Goal: Task Accomplishment & Management: Use online tool/utility

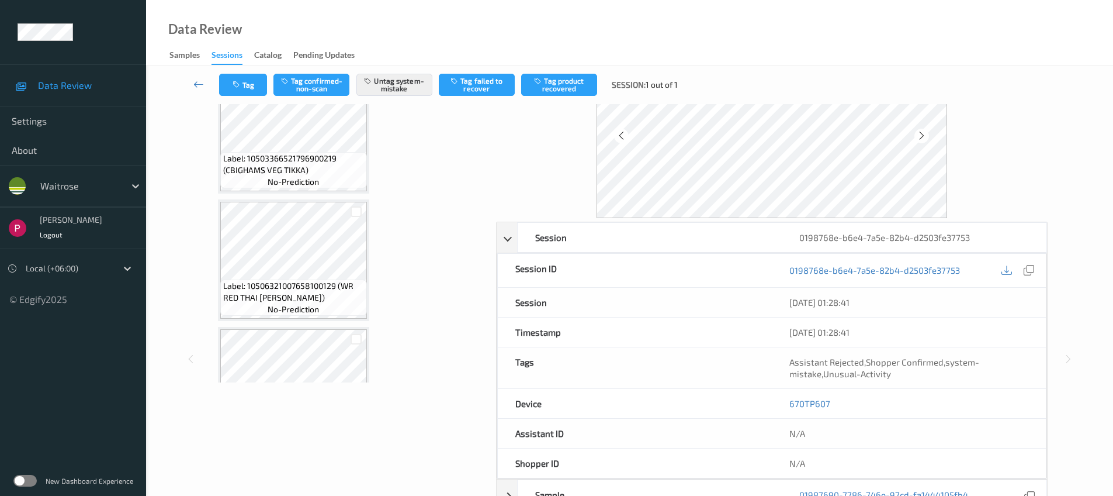
scroll to position [698, 0]
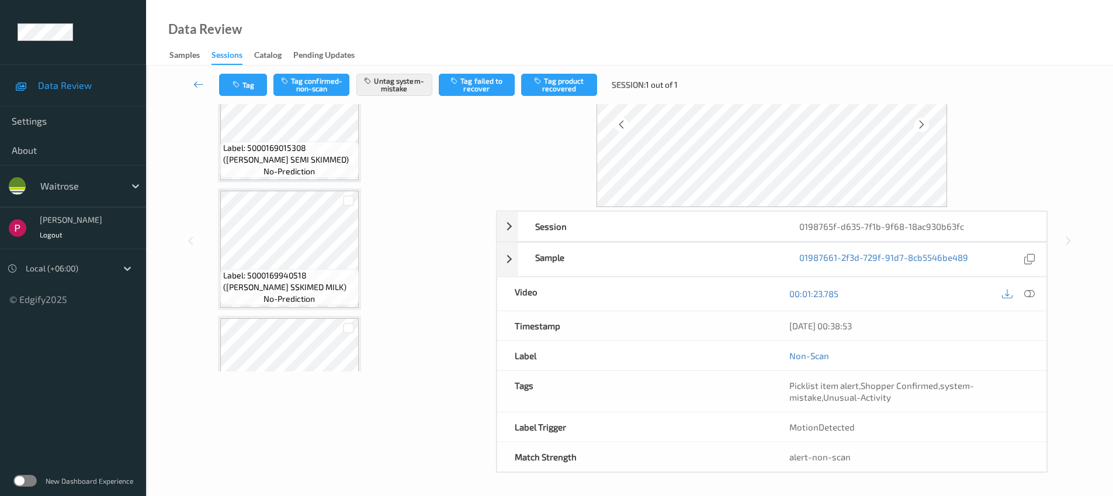
scroll to position [3002, 0]
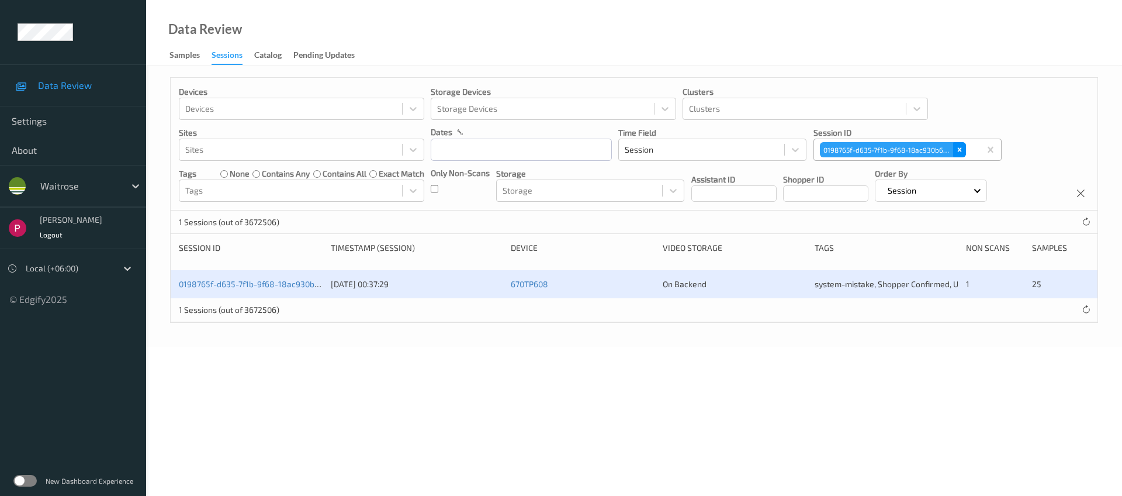
click at [961, 151] on icon "Remove 0198765f-d635-7f1b-9f68-18ac930b63fc" at bounding box center [960, 150] width 8 height 8
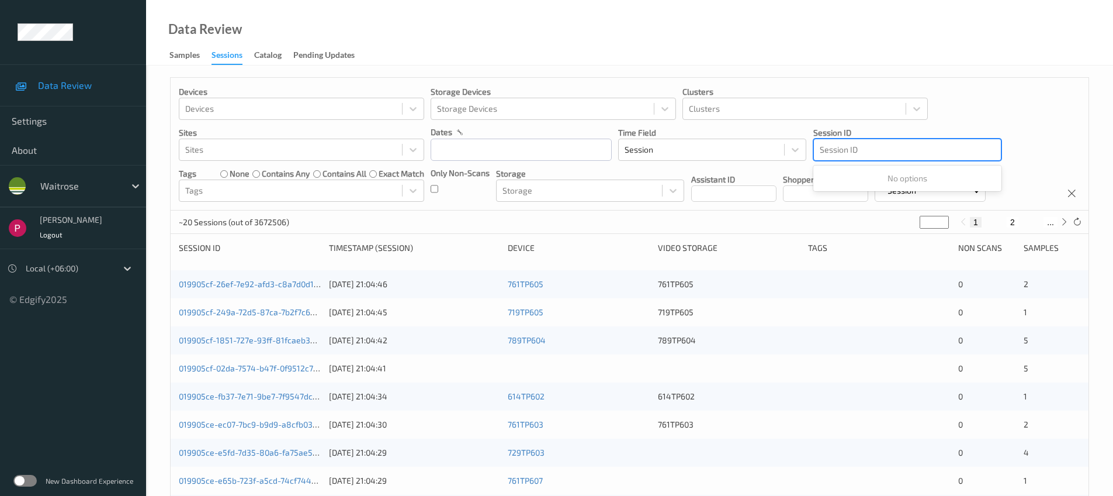
click at [885, 150] on div at bounding box center [907, 150] width 175 height 14
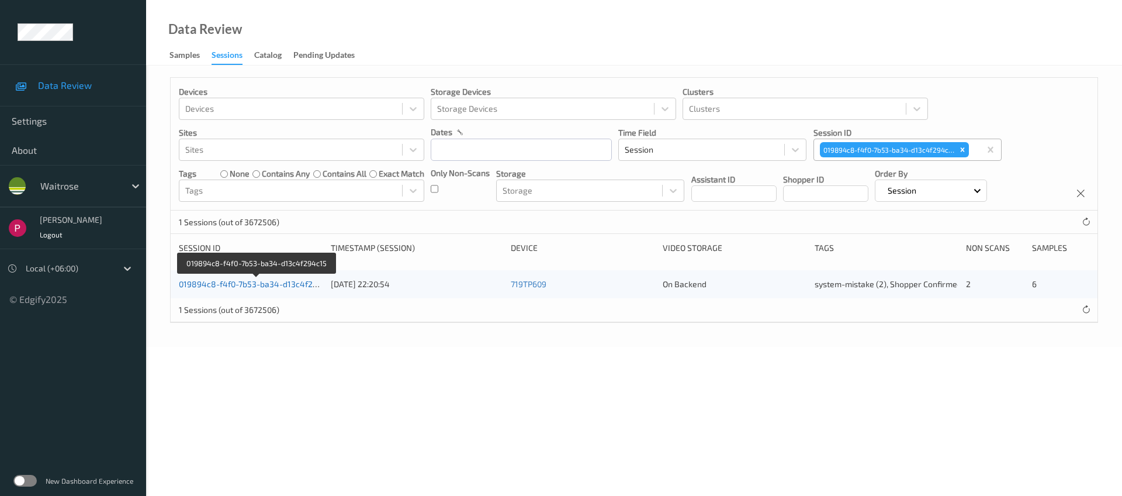
click at [229, 282] on link "019894c8-f4f0-7b53-ba34-d13c4f294c15" at bounding box center [257, 284] width 156 height 10
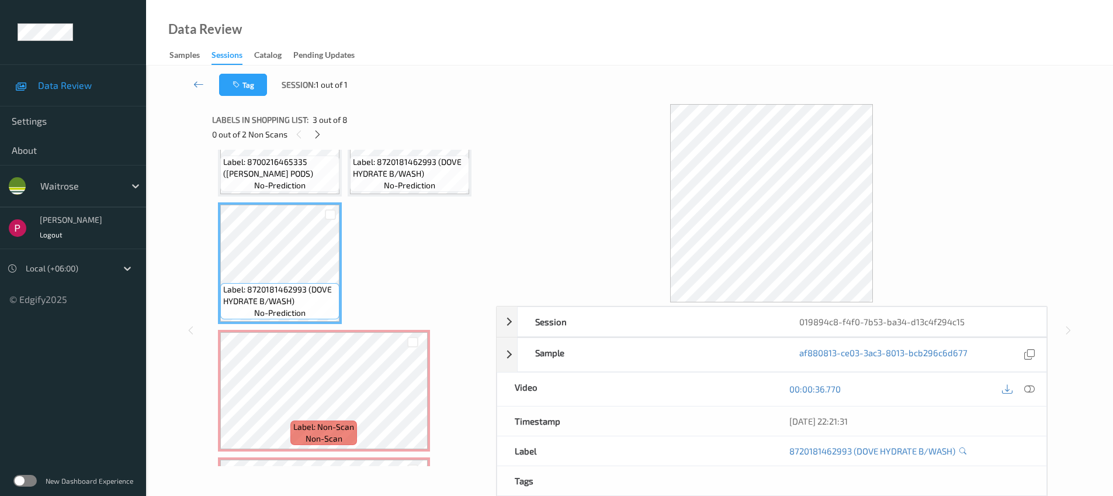
scroll to position [91, 0]
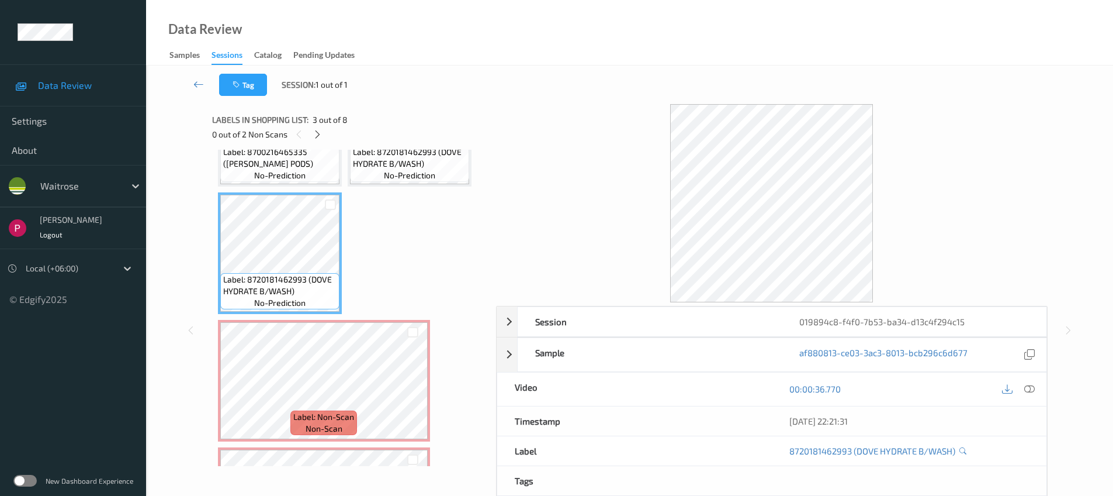
click at [271, 175] on span "no-prediction" at bounding box center [279, 175] width 51 height 12
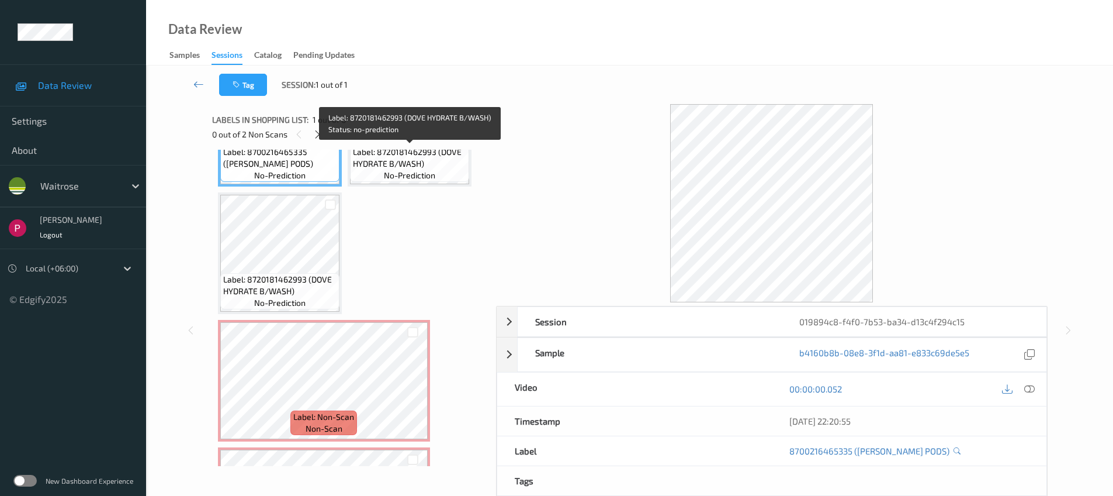
click at [416, 174] on span "no-prediction" at bounding box center [409, 175] width 51 height 12
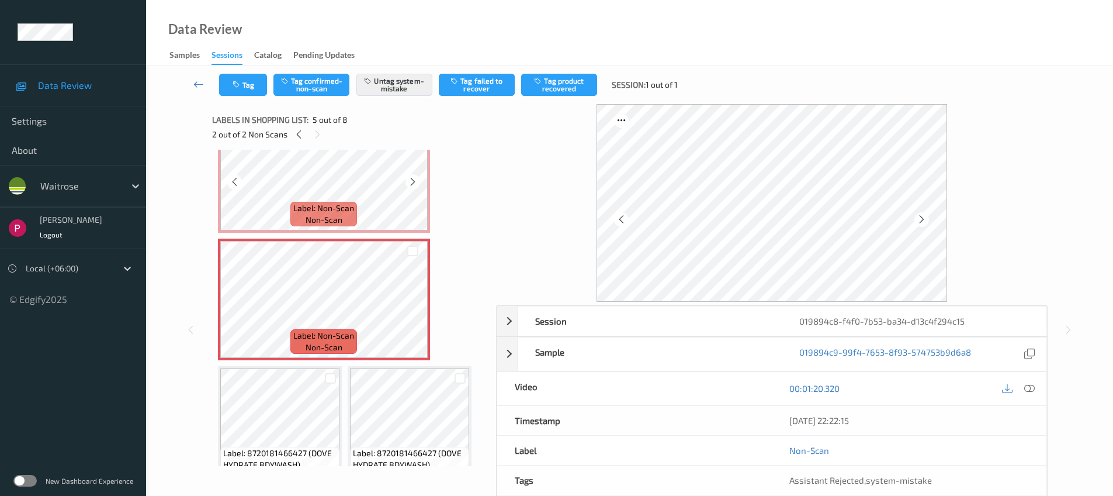
scroll to position [306, 0]
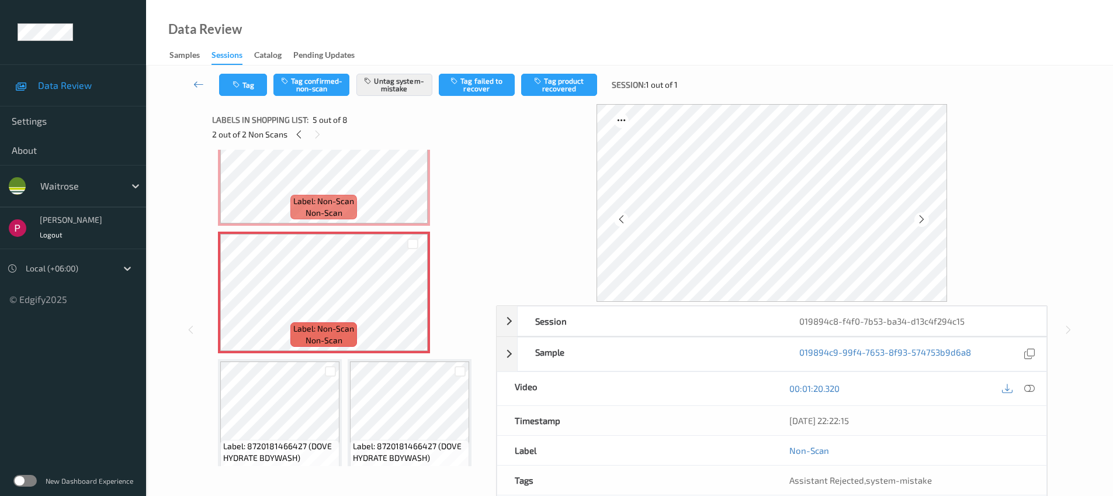
drag, startPoint x: 235, startPoint y: 107, endPoint x: 252, endPoint y: 124, distance: 24.4
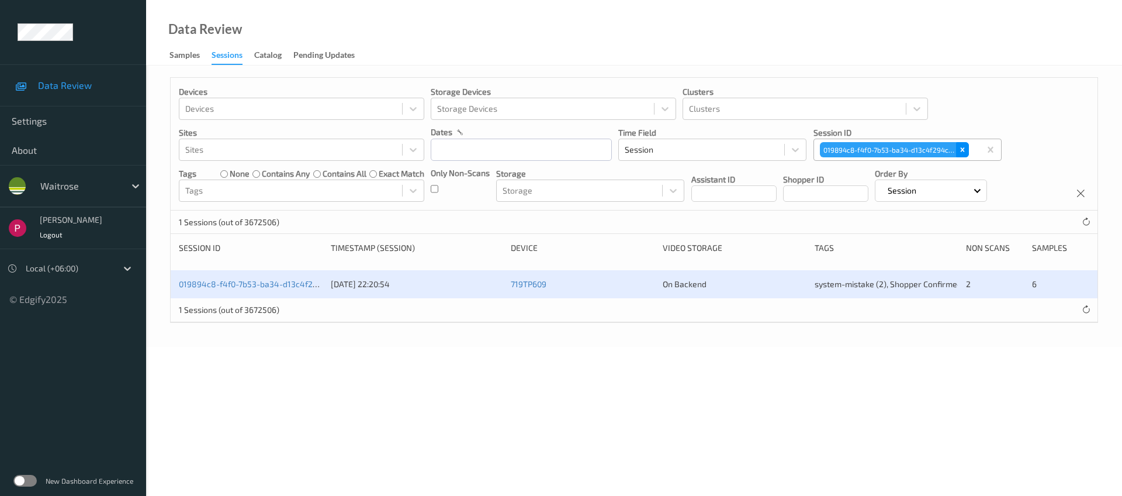
click at [961, 148] on icon "Remove 019894c8-f4f0-7b53-ba34-d13c4f294c15" at bounding box center [962, 150] width 4 height 4
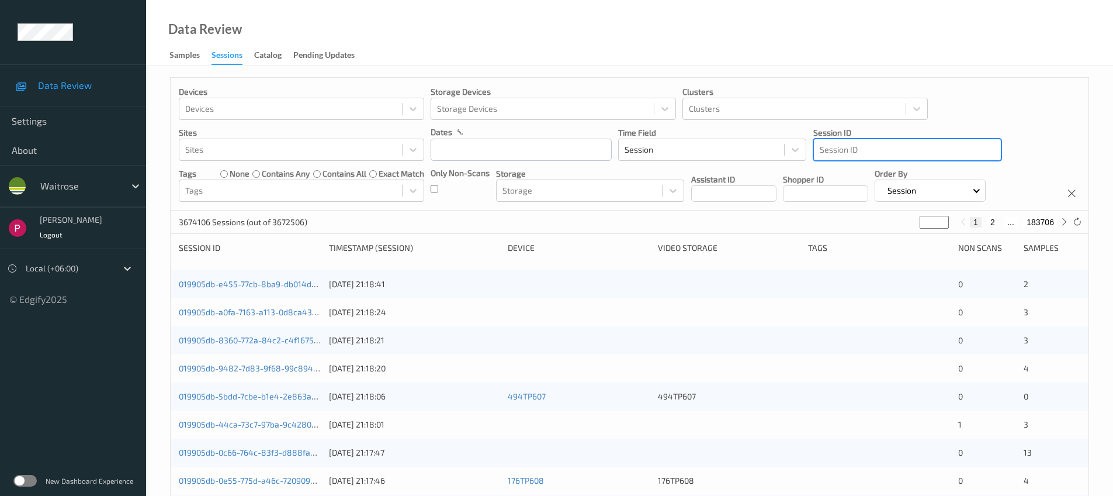
click at [899, 154] on div at bounding box center [907, 150] width 175 height 14
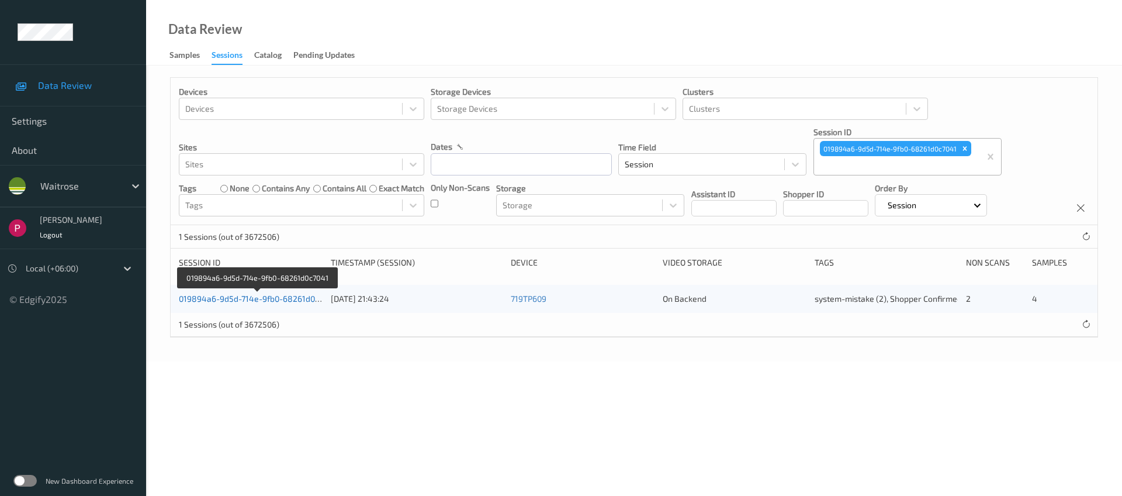
click at [260, 296] on link "019894a6-9d5d-714e-9fb0-68261d0c7041" at bounding box center [258, 298] width 158 height 10
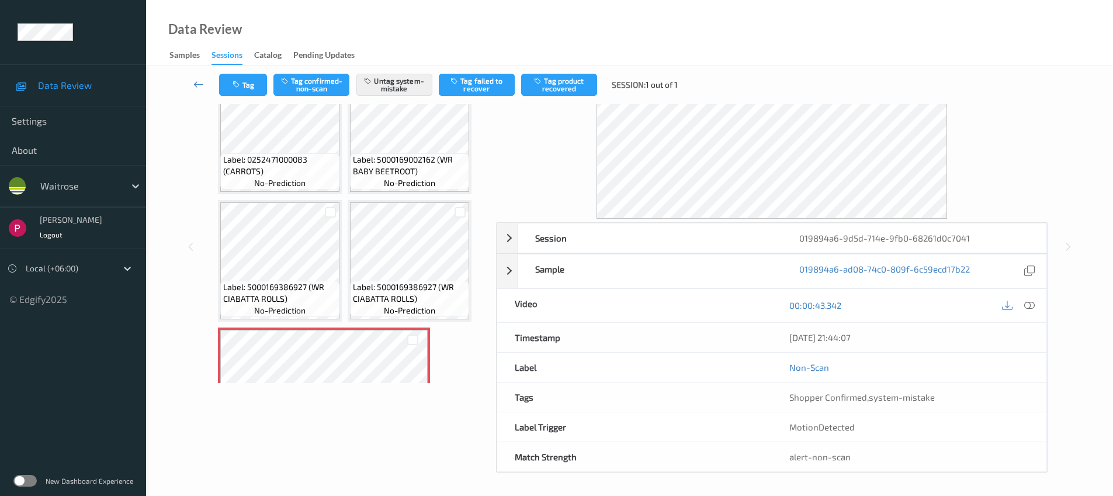
click at [293, 167] on span "Label: 0252471000083 (CARROTS)" at bounding box center [279, 165] width 113 height 23
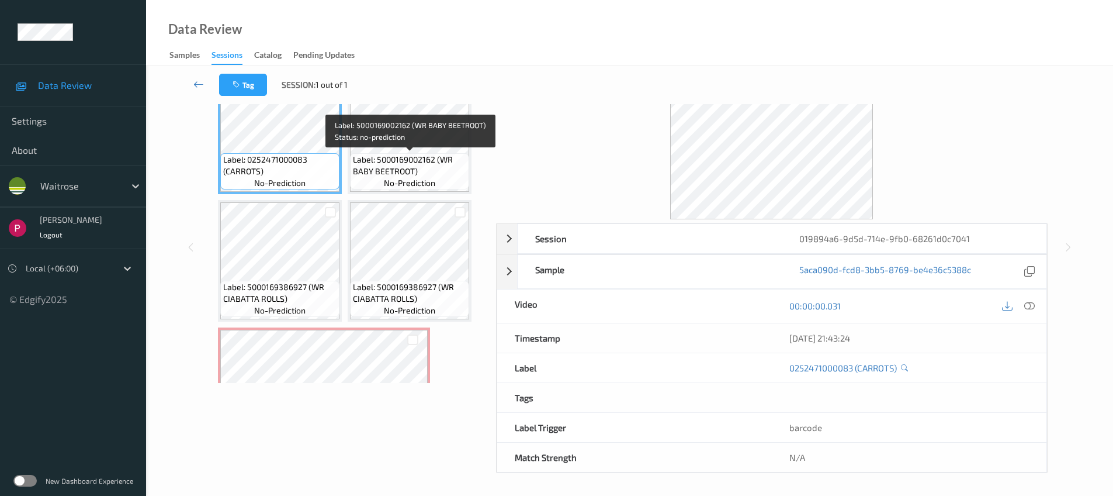
click at [417, 167] on span "Label: 5000169002162 (WR BABY BEETROOT)" at bounding box center [409, 165] width 113 height 23
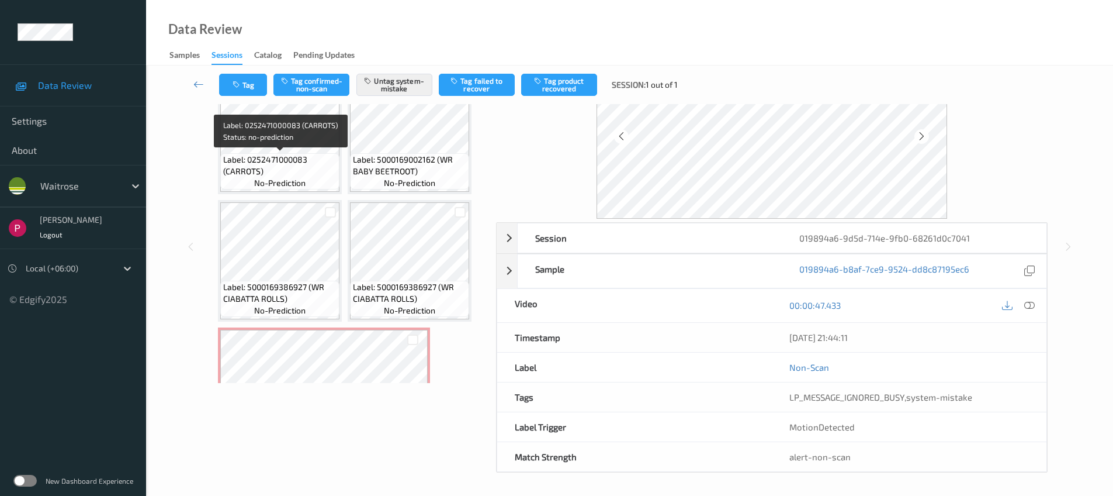
click at [303, 168] on span "Label: 0252471000083 (CARROTS)" at bounding box center [279, 165] width 113 height 23
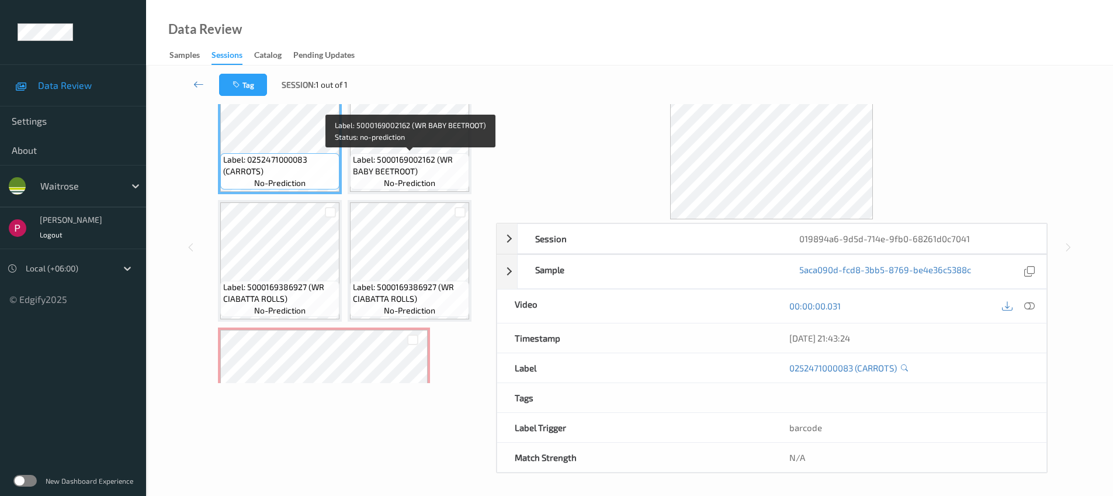
click at [415, 156] on span "Label: 5000169002162 (WR BABY BEETROOT)" at bounding box center [409, 165] width 113 height 23
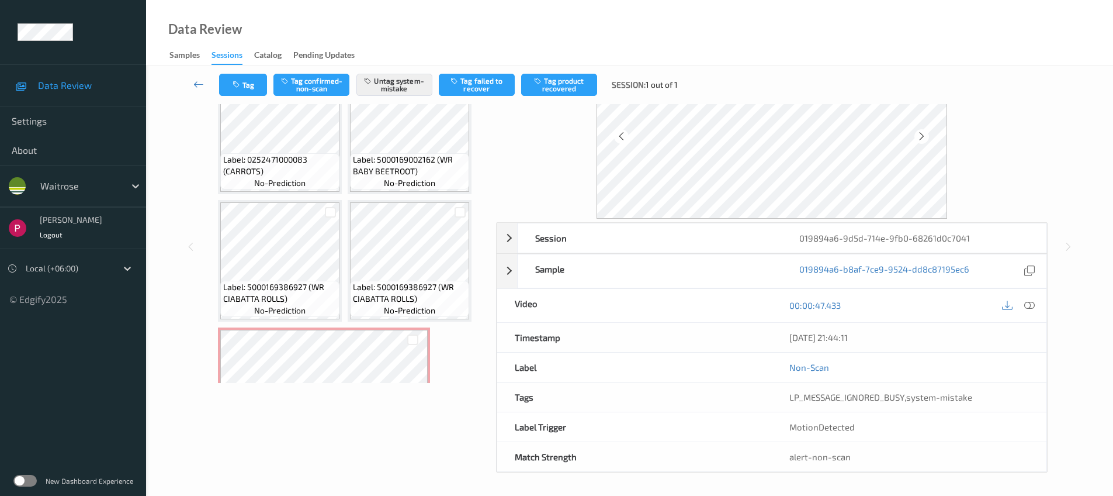
click at [548, 137] on div at bounding box center [772, 120] width 552 height 198
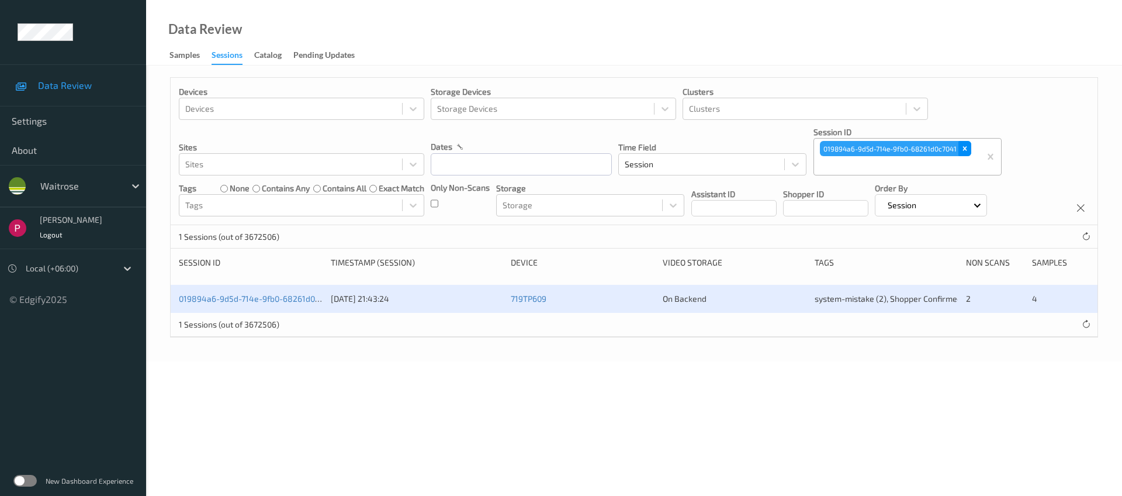
click at [963, 147] on icon "Remove 019894a6-9d5d-714e-9fb0-68261d0c7041" at bounding box center [965, 148] width 8 height 8
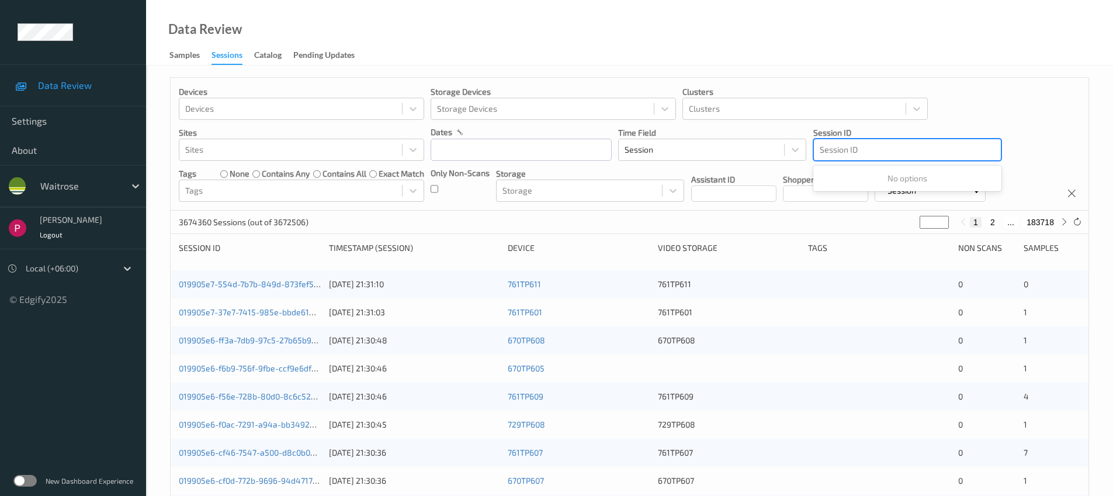
click at [870, 147] on div at bounding box center [907, 150] width 175 height 14
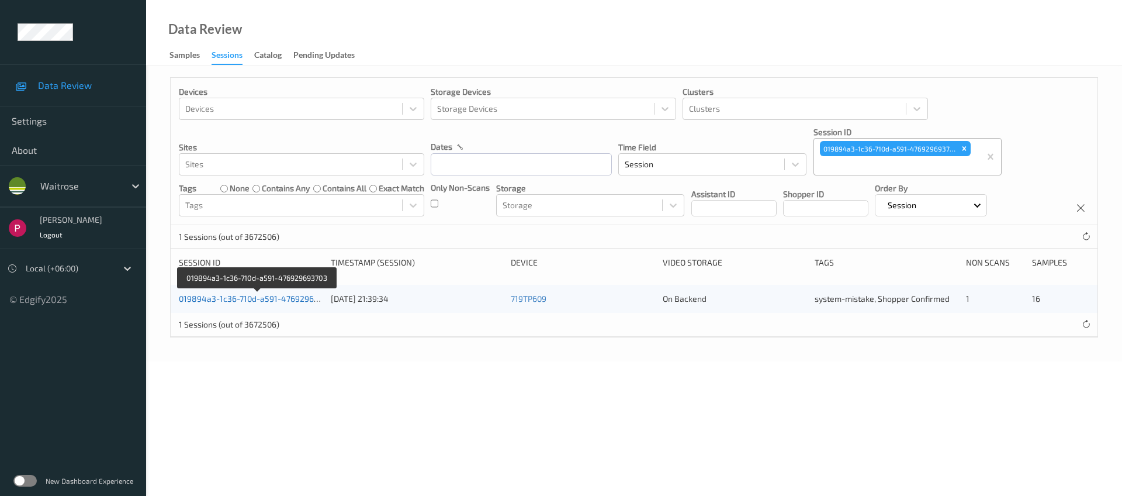
click at [287, 302] on link "019894a3-1c36-710d-a591-476929693703" at bounding box center [258, 298] width 158 height 10
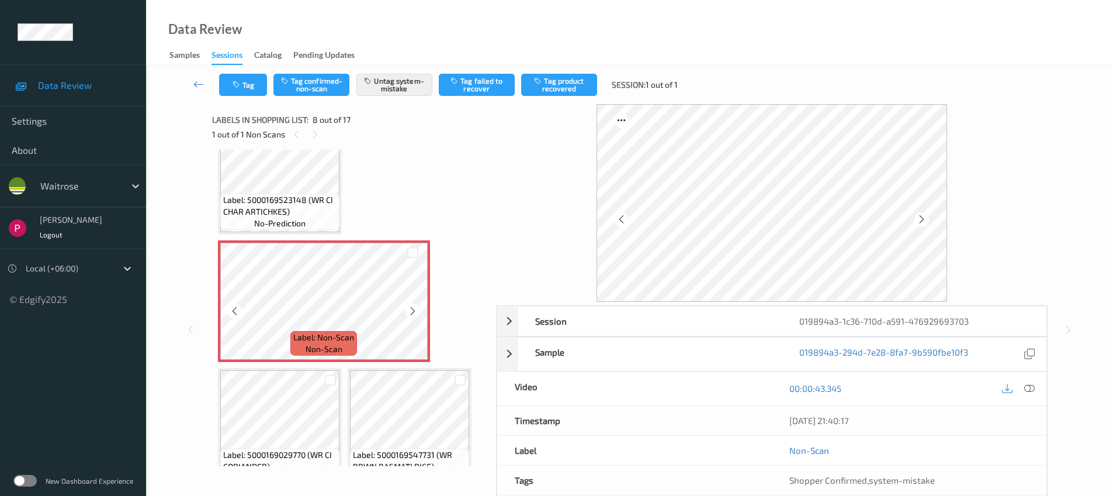
scroll to position [423, 0]
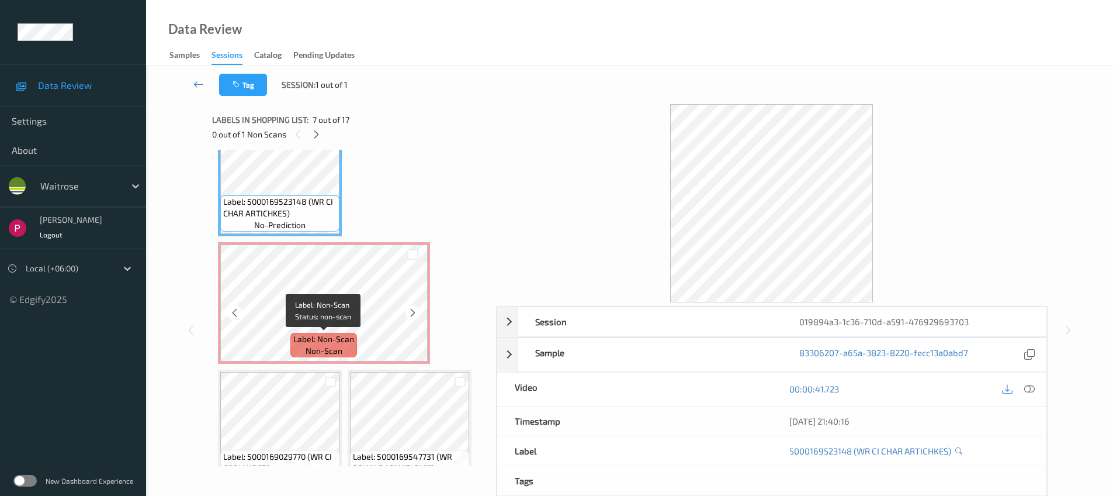
click at [333, 355] on span "non-scan" at bounding box center [324, 351] width 37 height 12
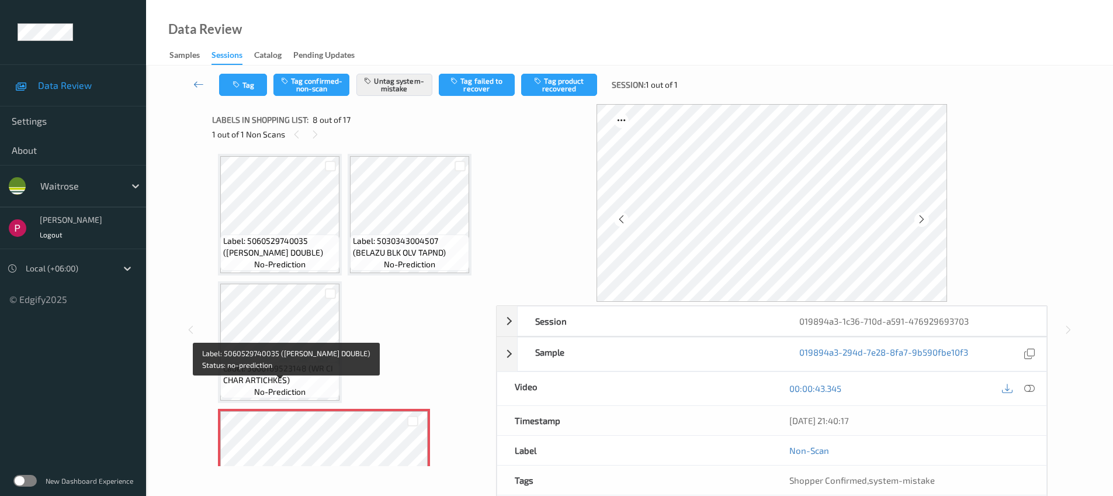
scroll to position [364, 0]
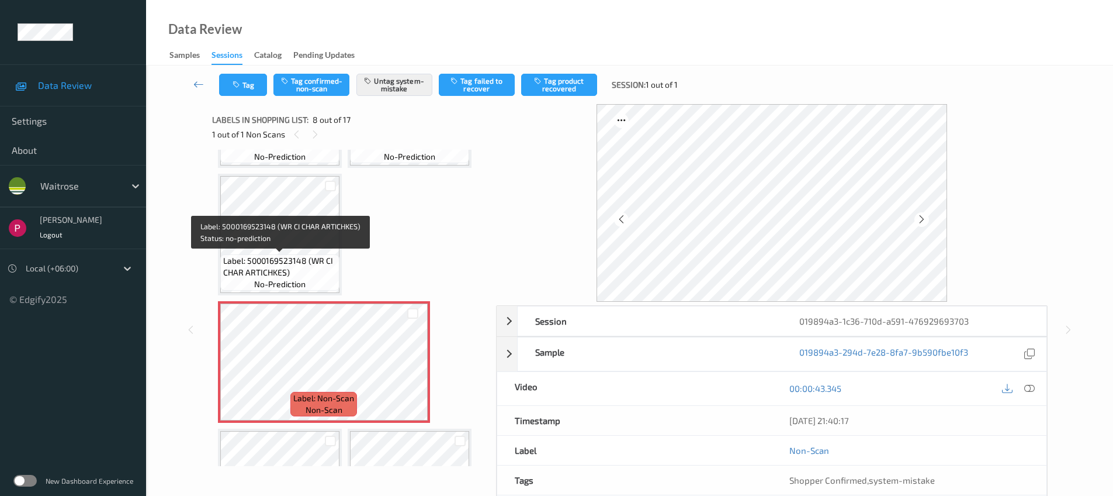
click at [292, 265] on span "Label: 5000169523148 (WR CI CHAR ARTICHKES)" at bounding box center [279, 266] width 113 height 23
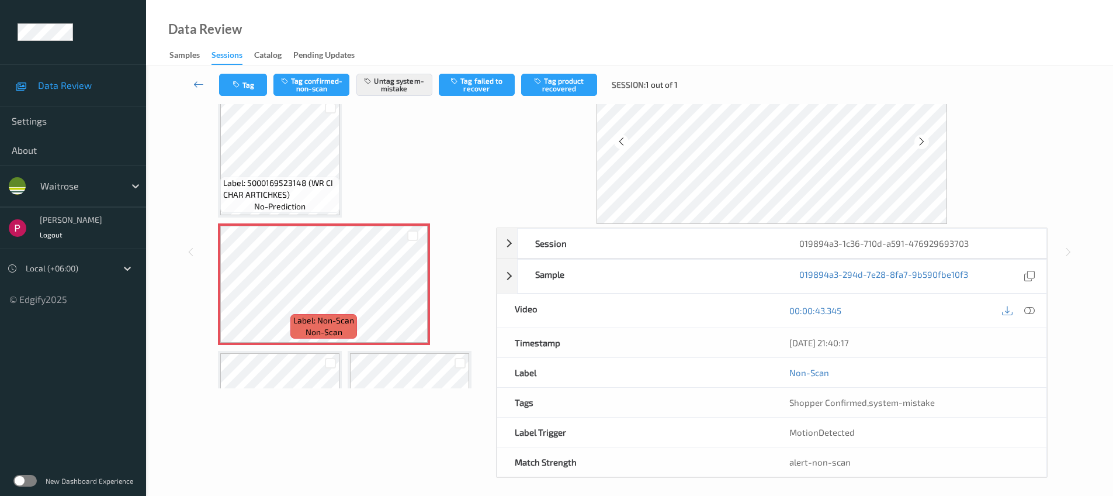
scroll to position [83, 0]
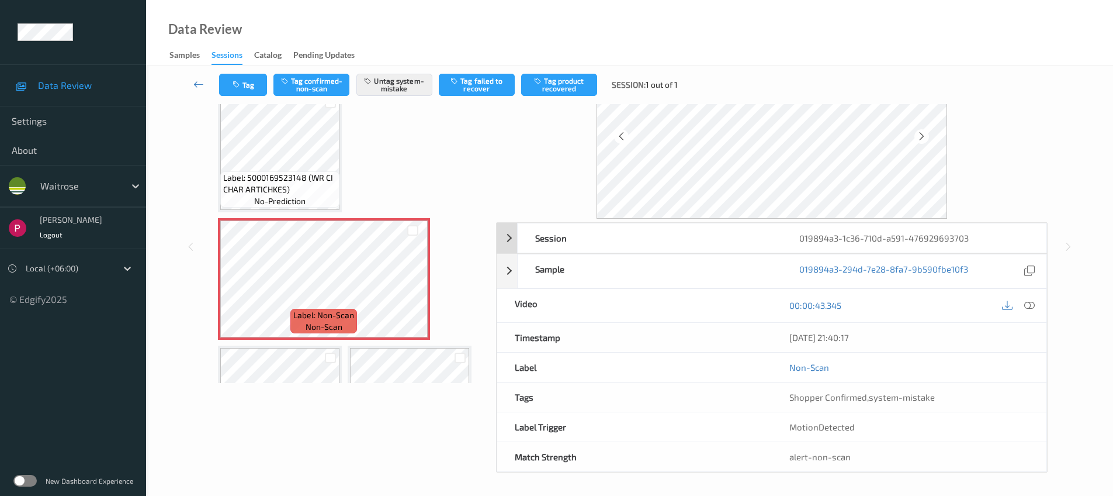
click at [818, 233] on div "019894a3-1c36-710d-a591-476929693703" at bounding box center [914, 237] width 264 height 29
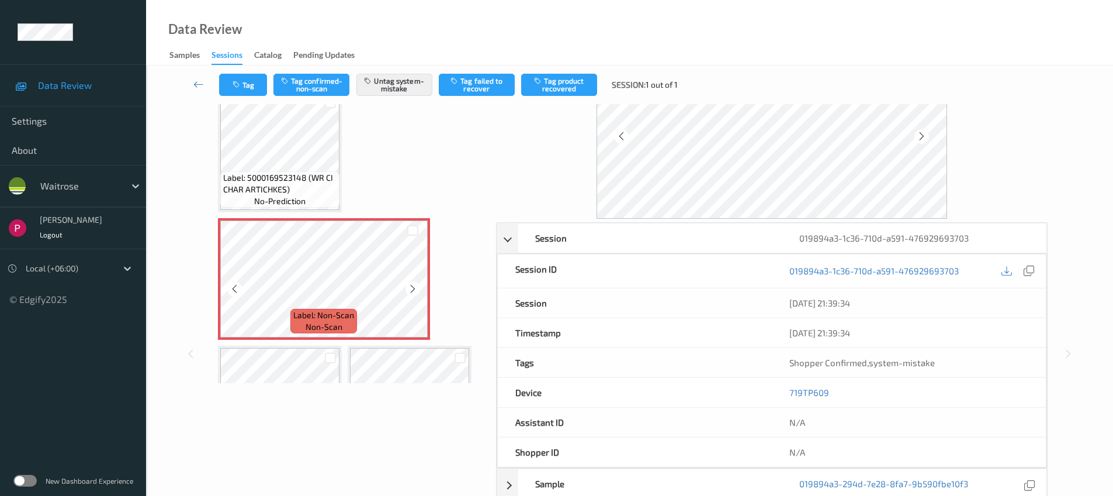
scroll to position [604, 0]
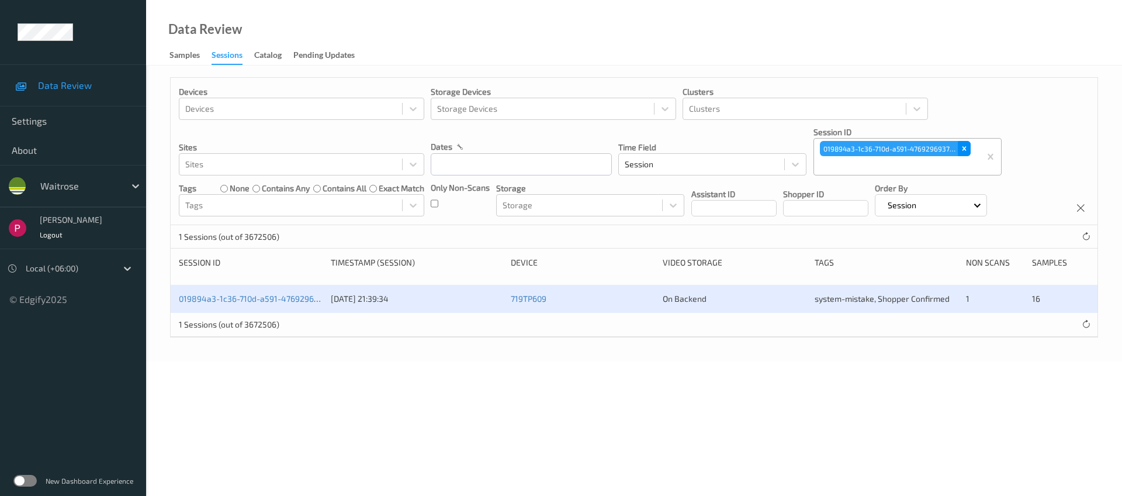
click at [963, 152] on icon "Remove 019894a3-1c36-710d-a591-476929693703" at bounding box center [964, 148] width 8 height 8
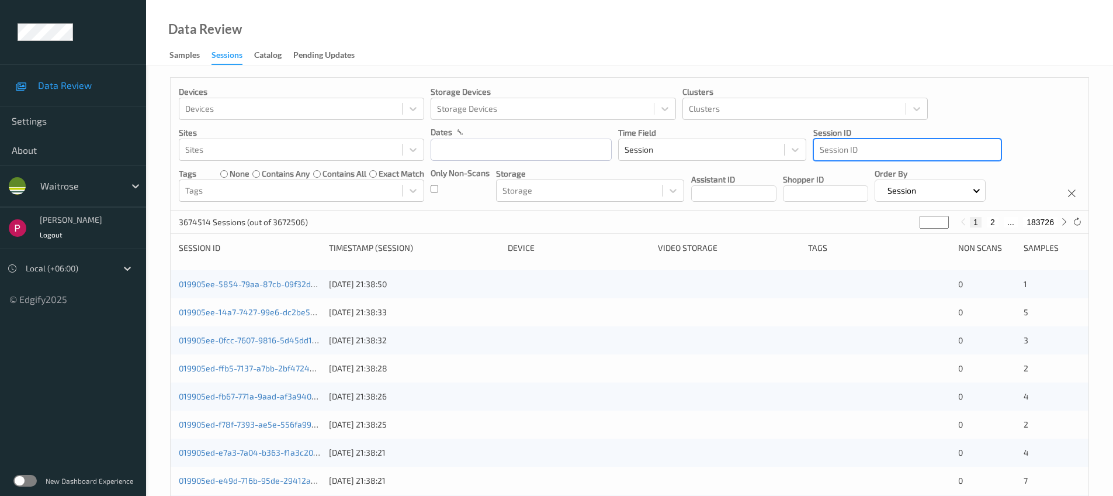
click at [885, 150] on div at bounding box center [907, 150] width 175 height 14
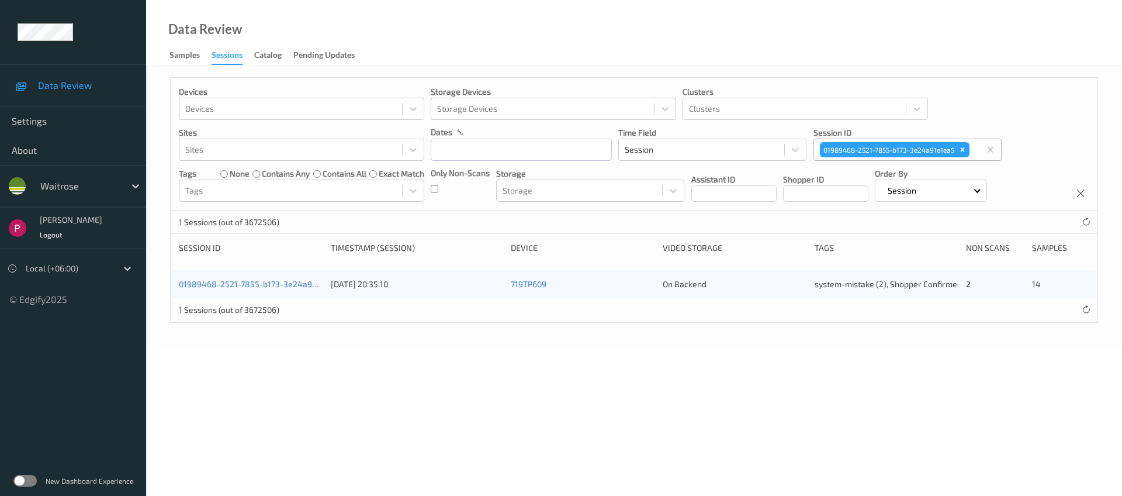
click at [269, 290] on div "01989468-2521-7855-b173-3e24a91e1ea5 [DATE] 20:35:10 719TP609 On Backend system…" at bounding box center [634, 284] width 927 height 28
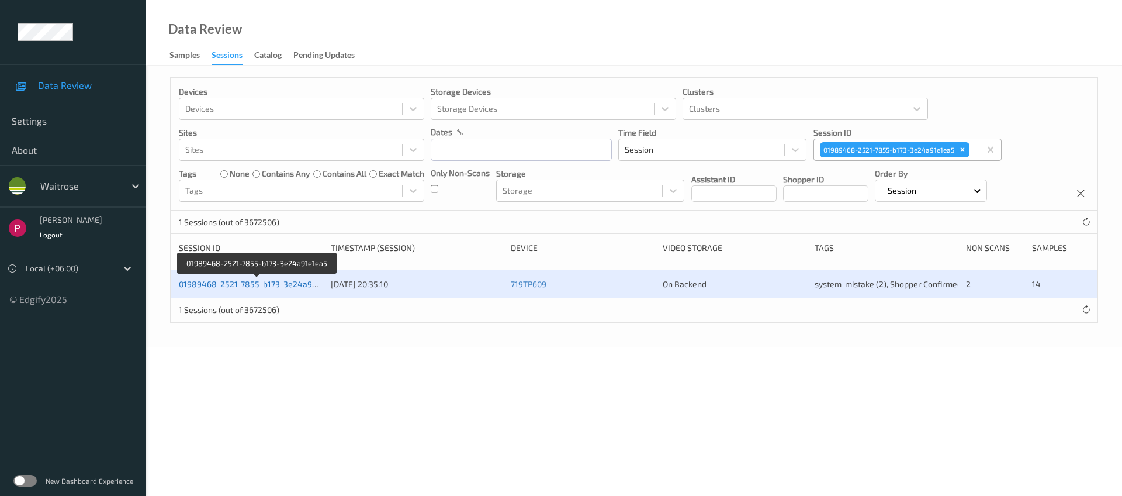
click at [270, 279] on link "01989468-2521-7855-b173-3e24a91e1ea5" at bounding box center [258, 284] width 159 height 10
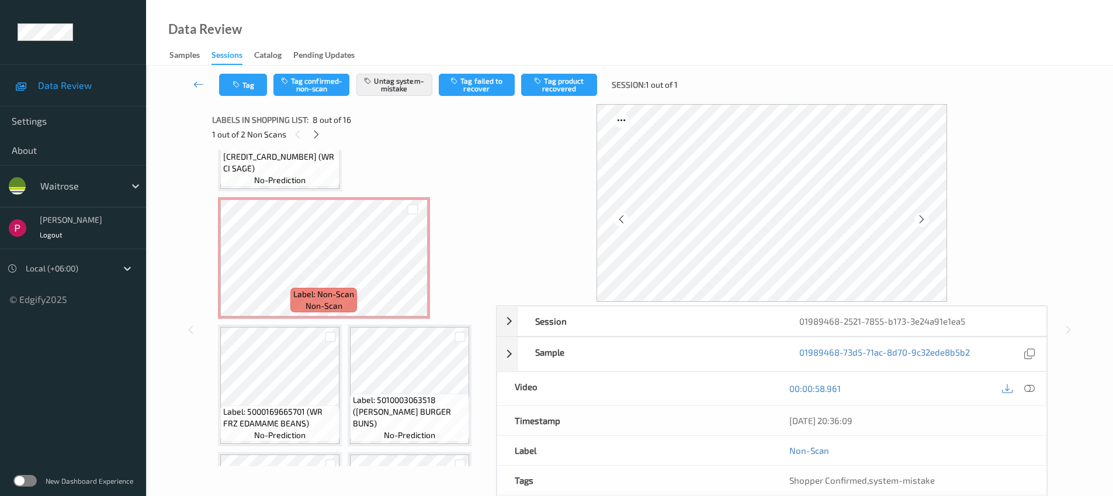
scroll to position [844, 0]
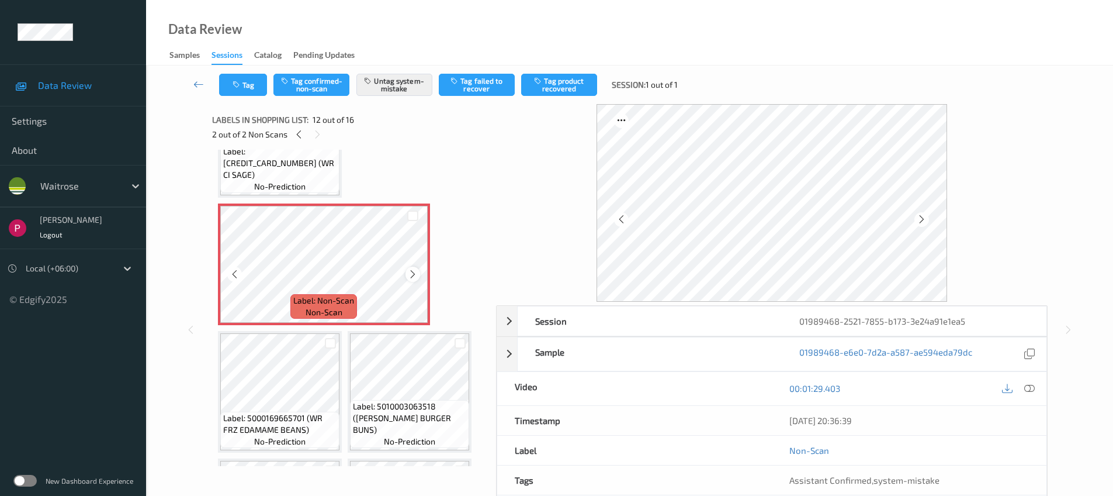
click at [410, 274] on icon at bounding box center [413, 274] width 10 height 11
click at [411, 276] on icon at bounding box center [413, 274] width 10 height 11
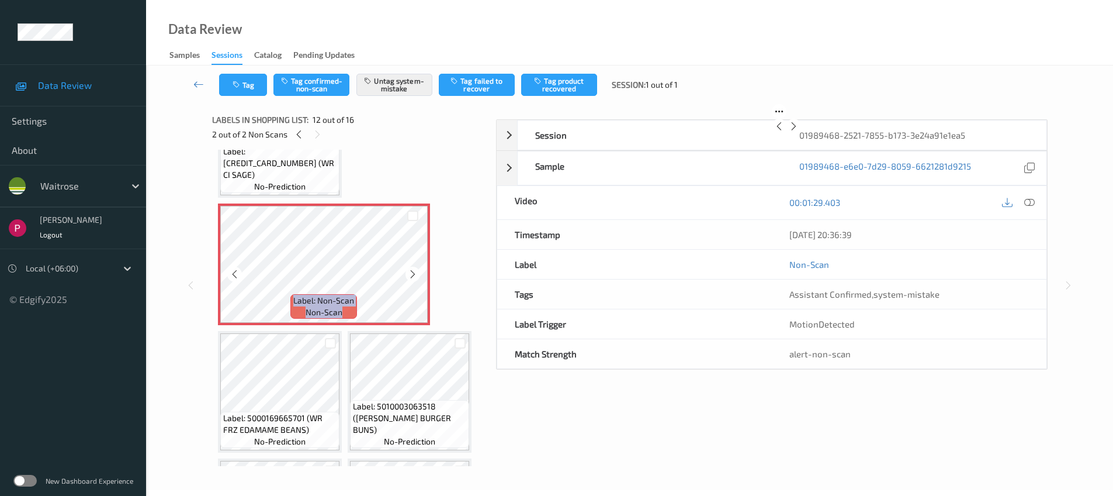
click at [411, 276] on icon at bounding box center [413, 274] width 10 height 11
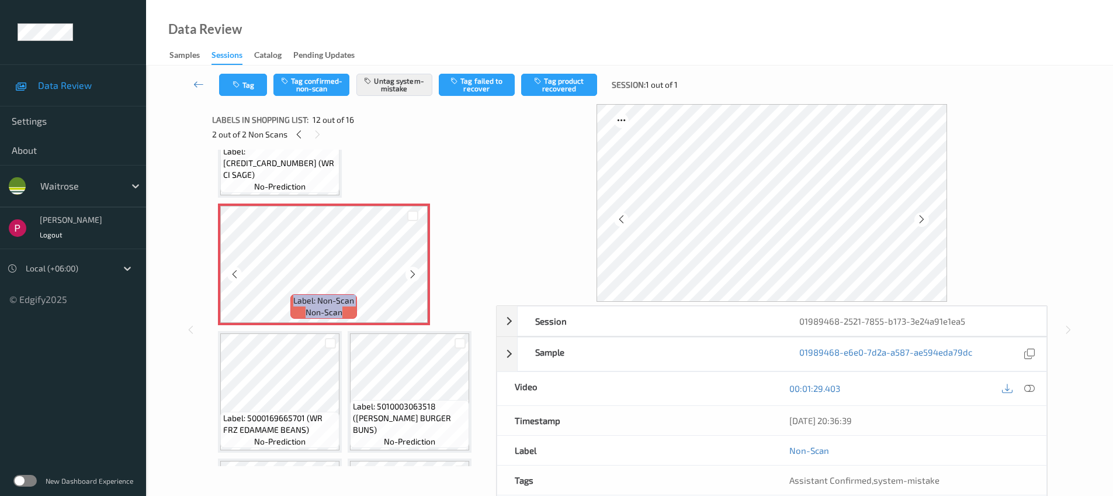
click at [411, 276] on icon at bounding box center [413, 274] width 10 height 11
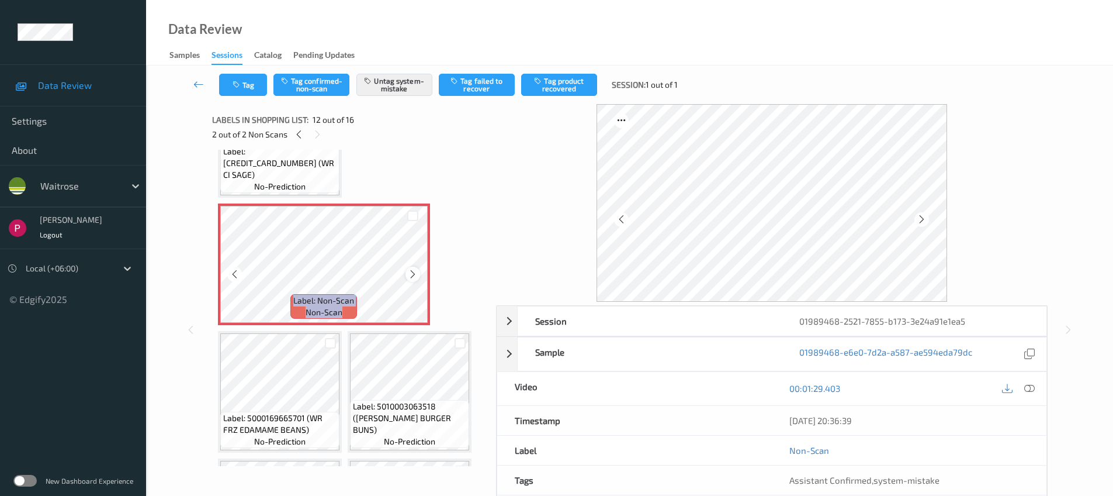
click at [412, 277] on icon at bounding box center [413, 274] width 10 height 11
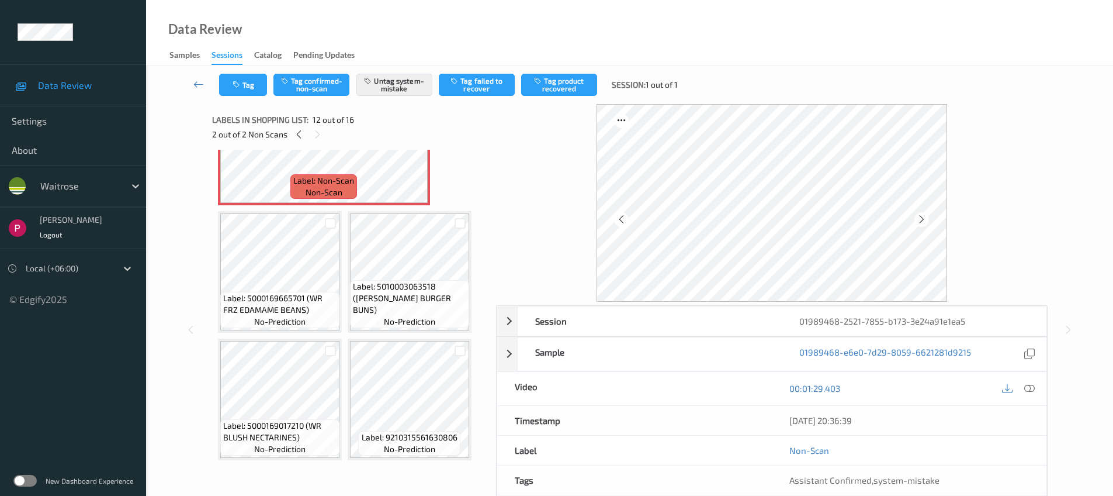
scroll to position [708, 0]
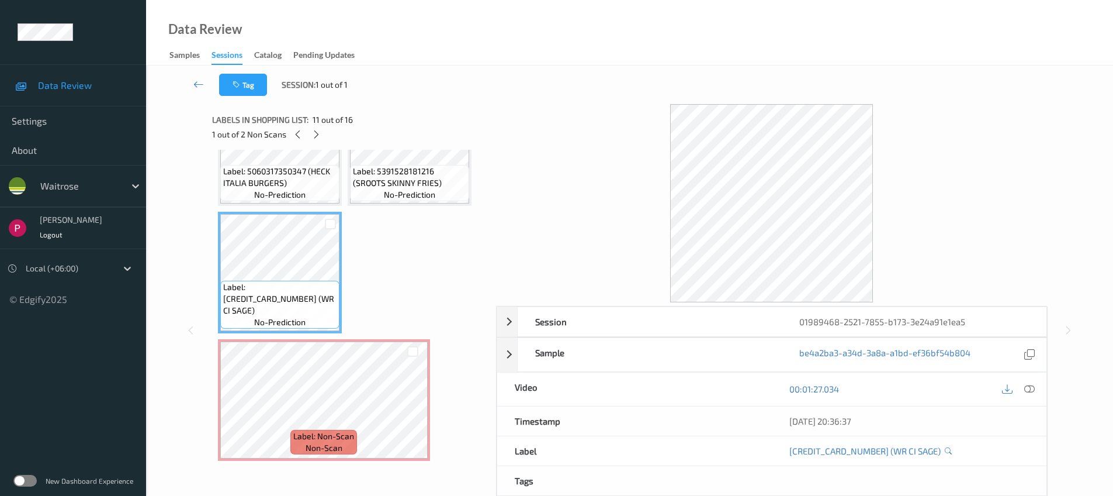
click at [1010, 192] on div at bounding box center [772, 203] width 552 height 198
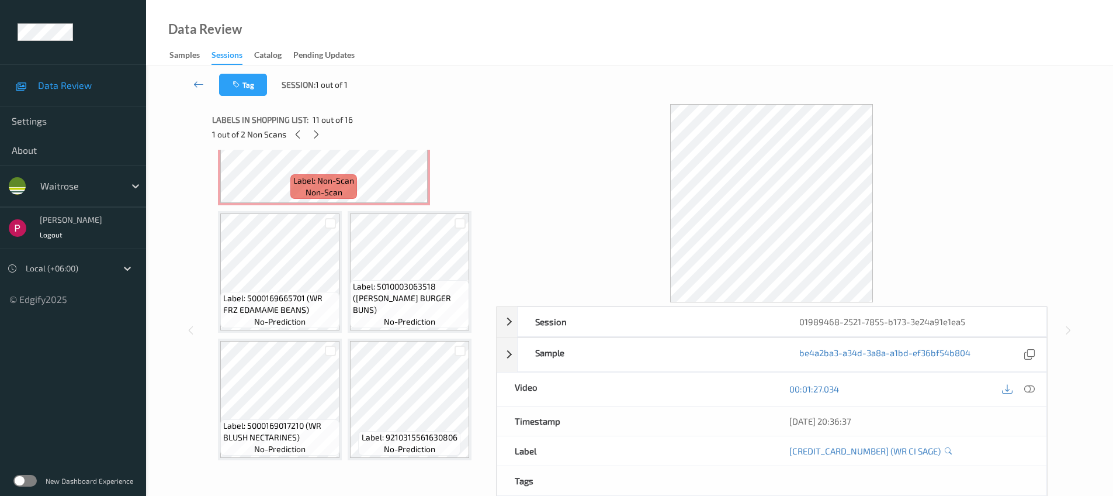
click at [988, 224] on div at bounding box center [772, 203] width 552 height 198
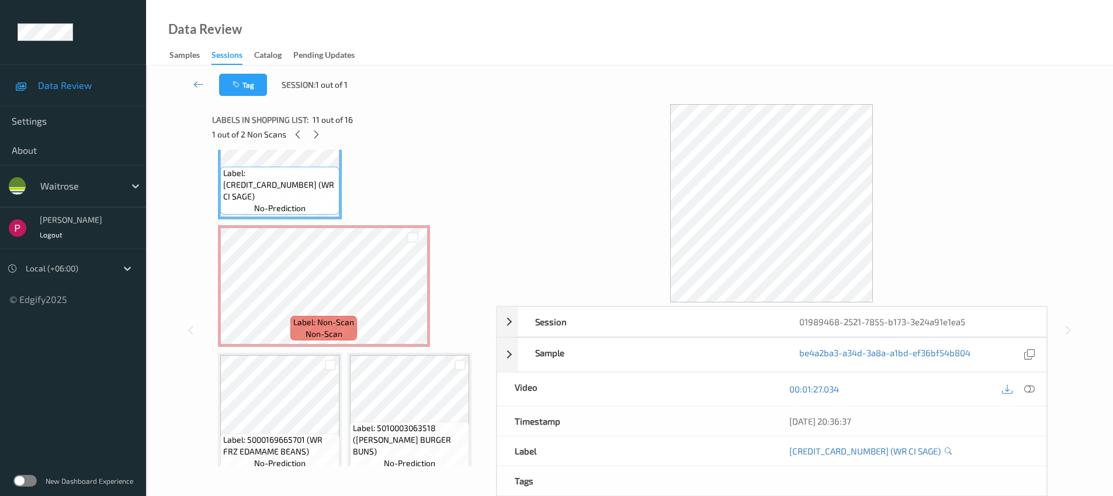
click at [299, 193] on span "Label: [CREDIT_CARD_NUMBER] (WR CI SAGE)" at bounding box center [279, 184] width 113 height 35
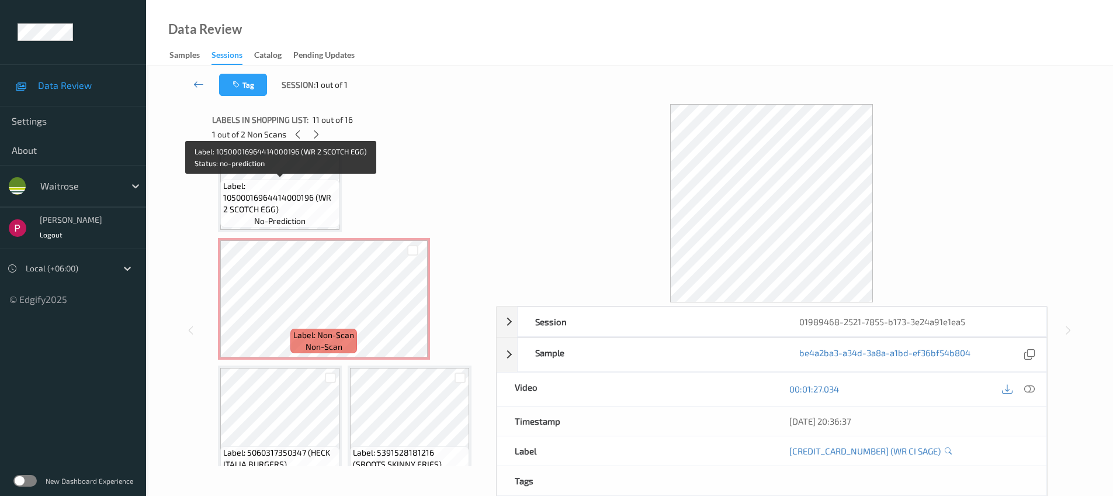
click at [283, 202] on span "Label: 10500016964414000196 (WR 2 SCOTCH EGG)" at bounding box center [279, 197] width 113 height 35
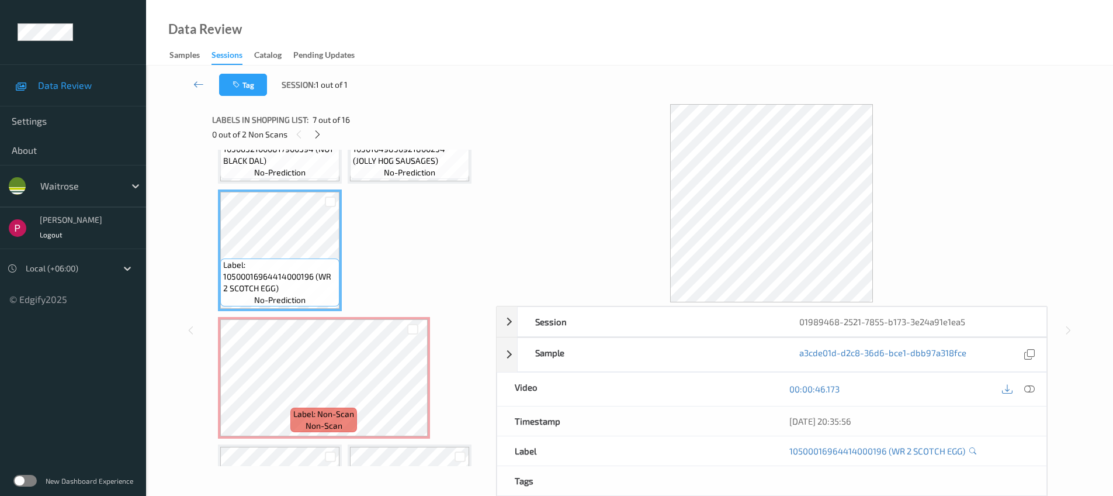
scroll to position [341, 0]
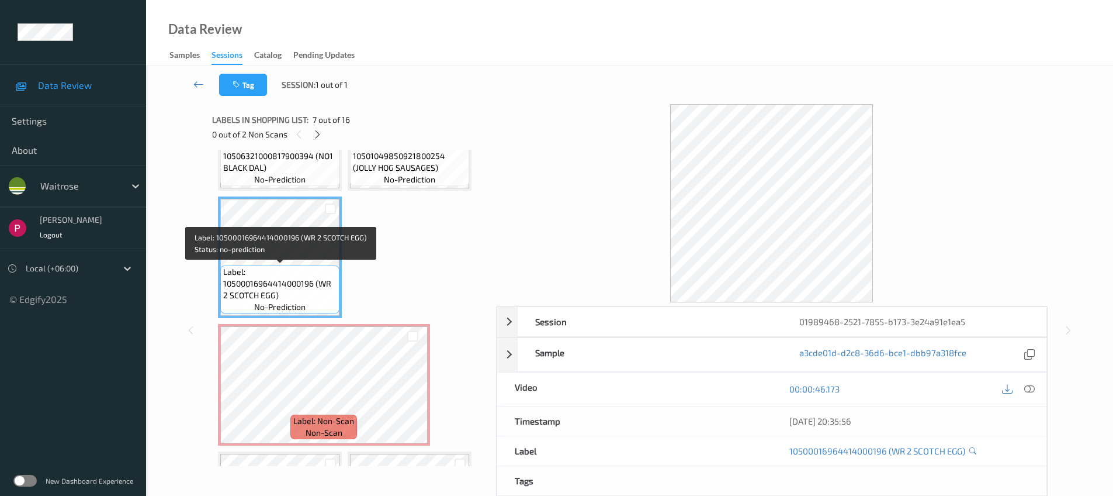
click at [279, 285] on span "Label: 10500016964414000196 (WR 2 SCOTCH EGG)" at bounding box center [279, 283] width 113 height 35
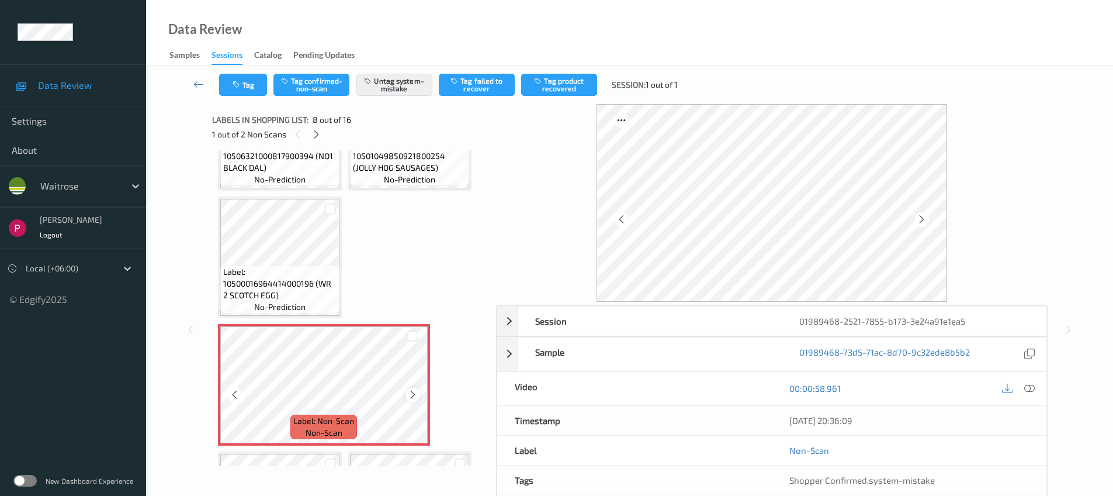
click at [410, 395] on icon at bounding box center [413, 394] width 10 height 11
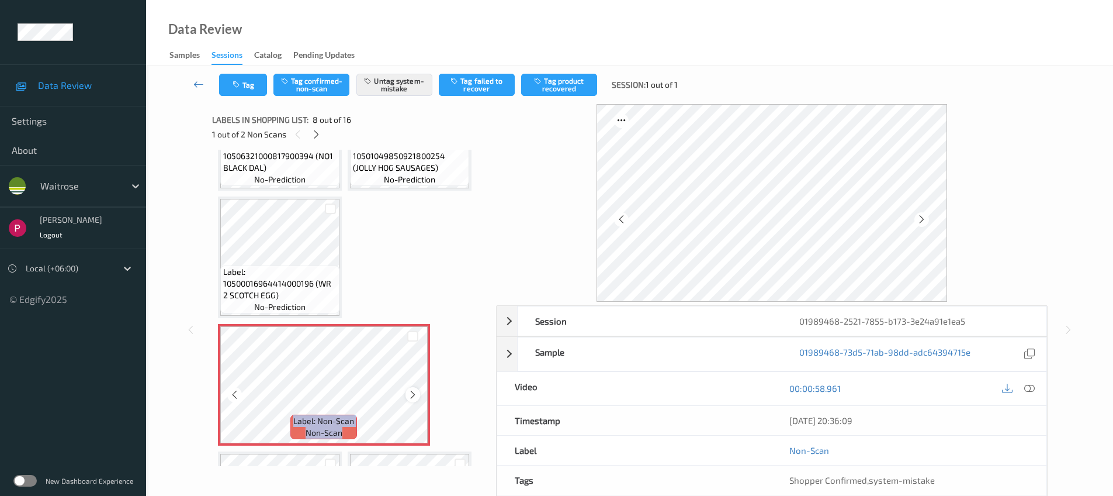
click at [410, 395] on icon at bounding box center [413, 394] width 10 height 11
click at [412, 395] on icon at bounding box center [413, 394] width 10 height 11
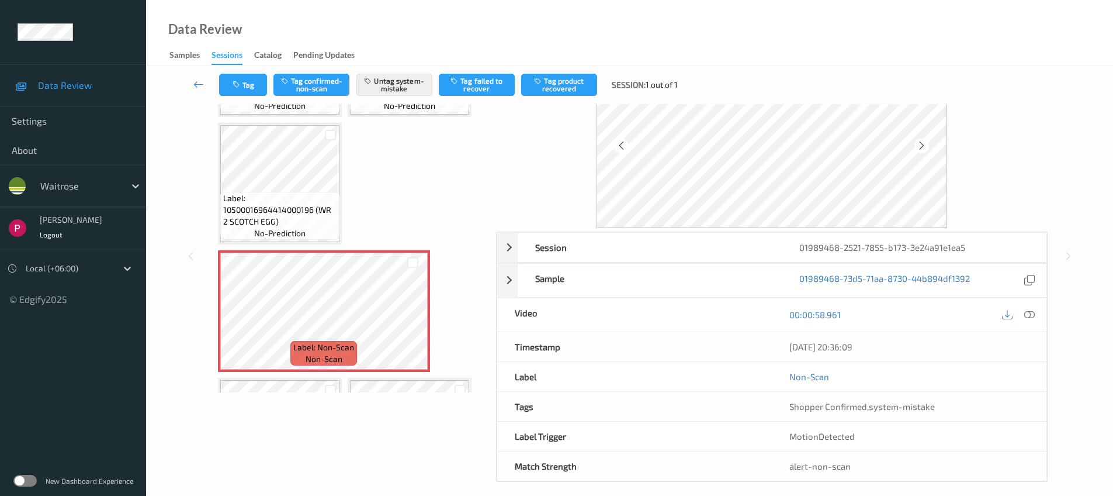
scroll to position [83, 0]
